Goal: Go to known website: Access a specific website the user already knows

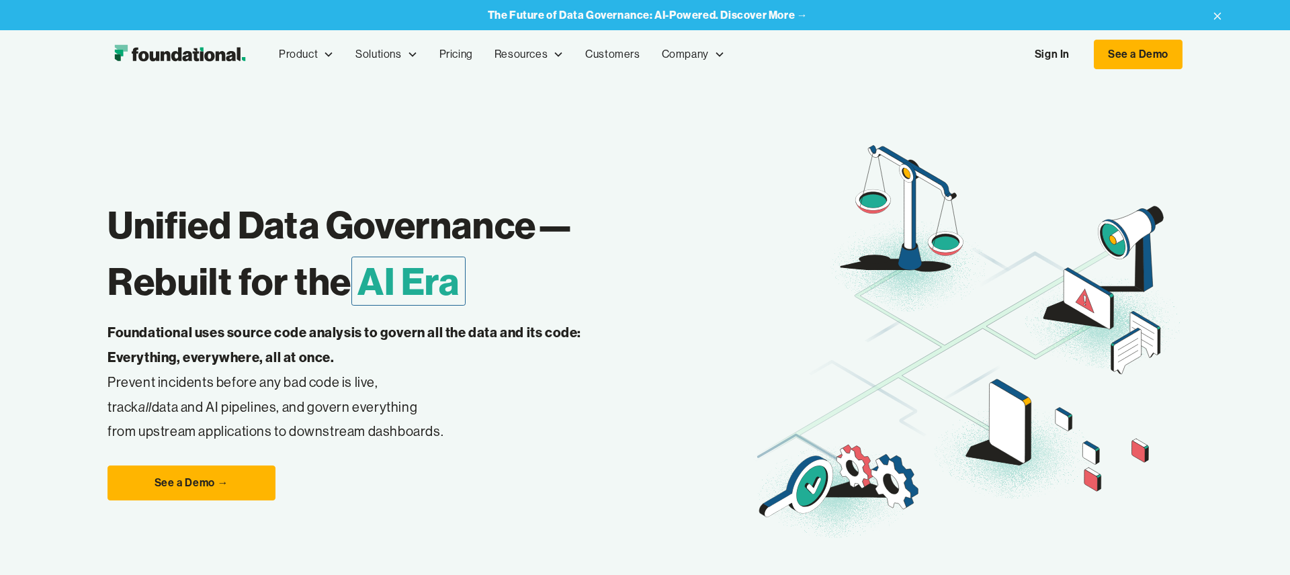
click at [1043, 49] on link "Sign In" at bounding box center [1052, 54] width 62 height 28
